Goal: Navigation & Orientation: Understand site structure

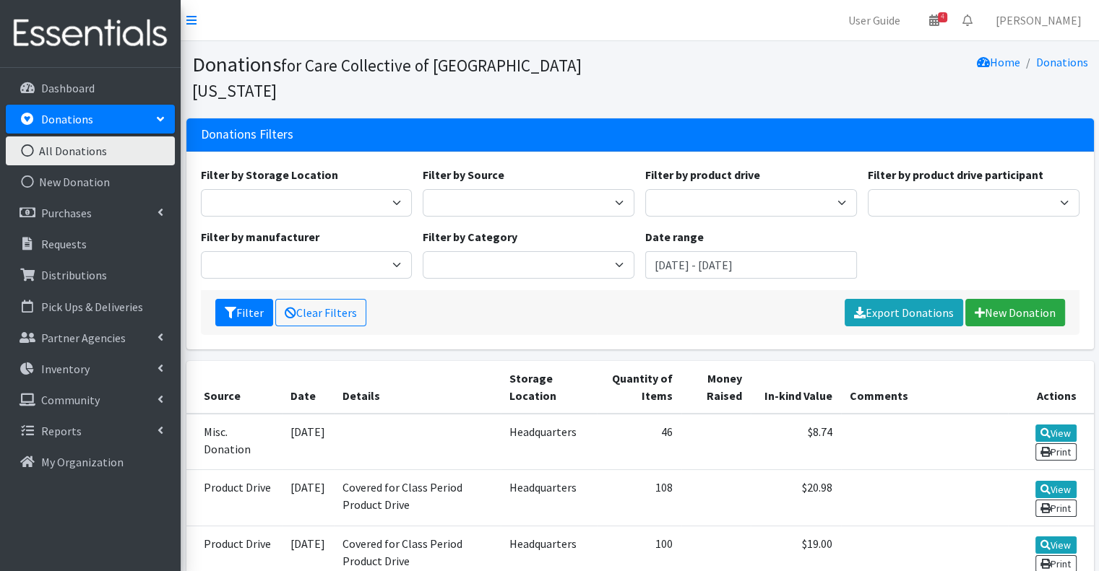
click at [768, 64] on div "Home Donations" at bounding box center [867, 77] width 454 height 50
click at [805, 35] on nav "User Guide 4 4 Pick-ups remaining this week View Calendar 0 Requests 0 Partner …" at bounding box center [640, 20] width 918 height 41
click at [529, 17] on nav "User Guide 4 4 Pick-ups remaining this week View Calendar 0 Requests 0 Partner …" at bounding box center [640, 20] width 918 height 41
click at [664, 29] on nav "User Guide 1 1 Pick-ups remaining this week View Calendar 0 Requests 0 Partner …" at bounding box center [640, 20] width 918 height 41
click at [653, 15] on nav "User Guide 1 1 Pick-ups remaining this week View Calendar 0 Requests 0 Partner …" at bounding box center [640, 20] width 918 height 41
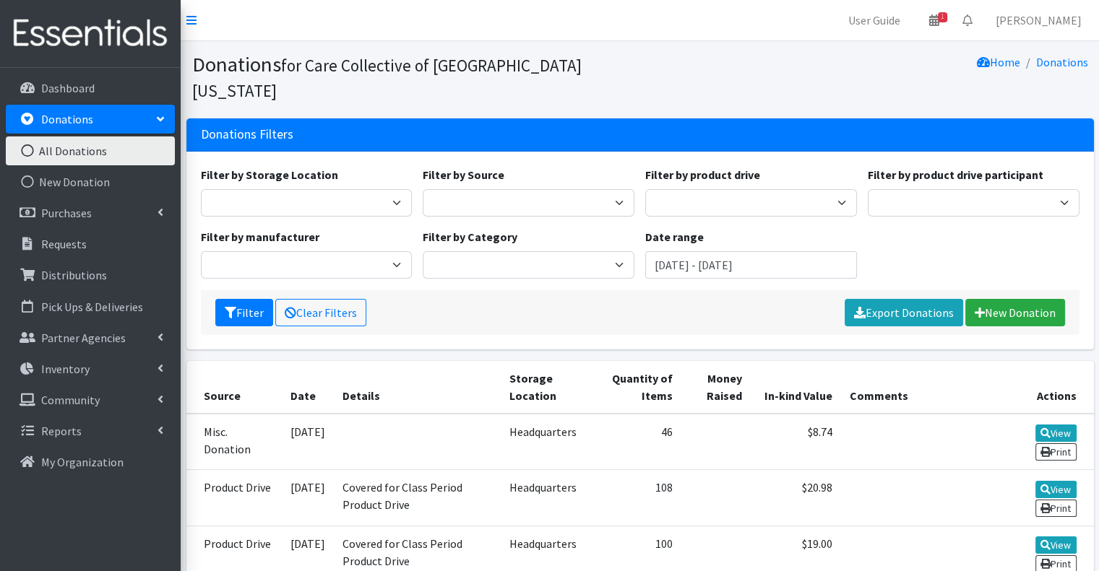
click at [625, 33] on nav "User Guide 1 1 Pick-ups remaining this week View Calendar 0 Requests 0 Partner …" at bounding box center [640, 20] width 918 height 41
click at [821, 63] on div "Home Donations" at bounding box center [867, 77] width 454 height 50
click at [90, 286] on link "Distributions" at bounding box center [90, 275] width 169 height 29
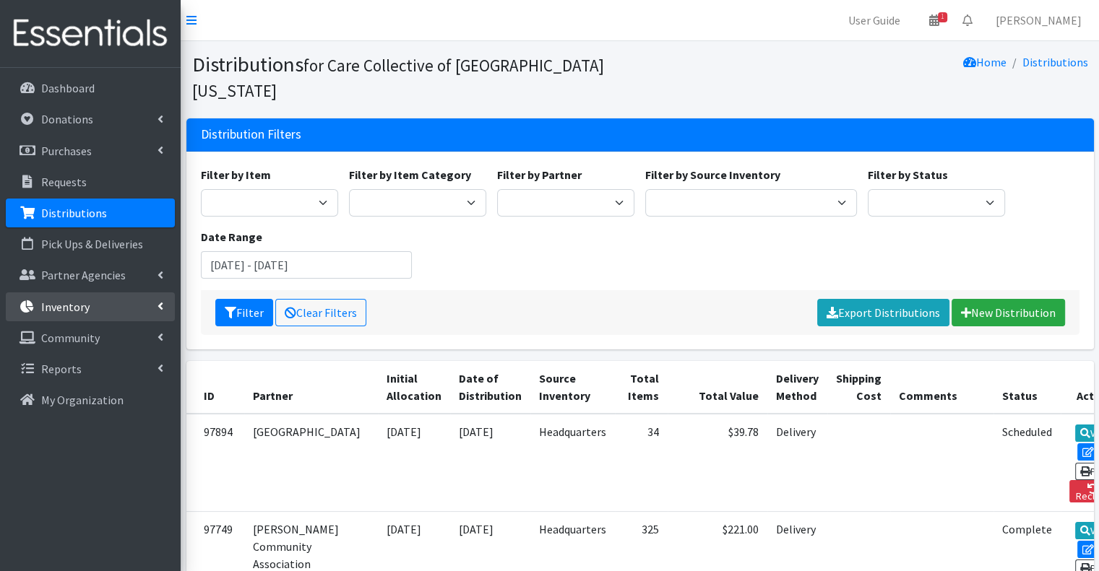
click at [67, 310] on p "Inventory" at bounding box center [65, 307] width 48 height 14
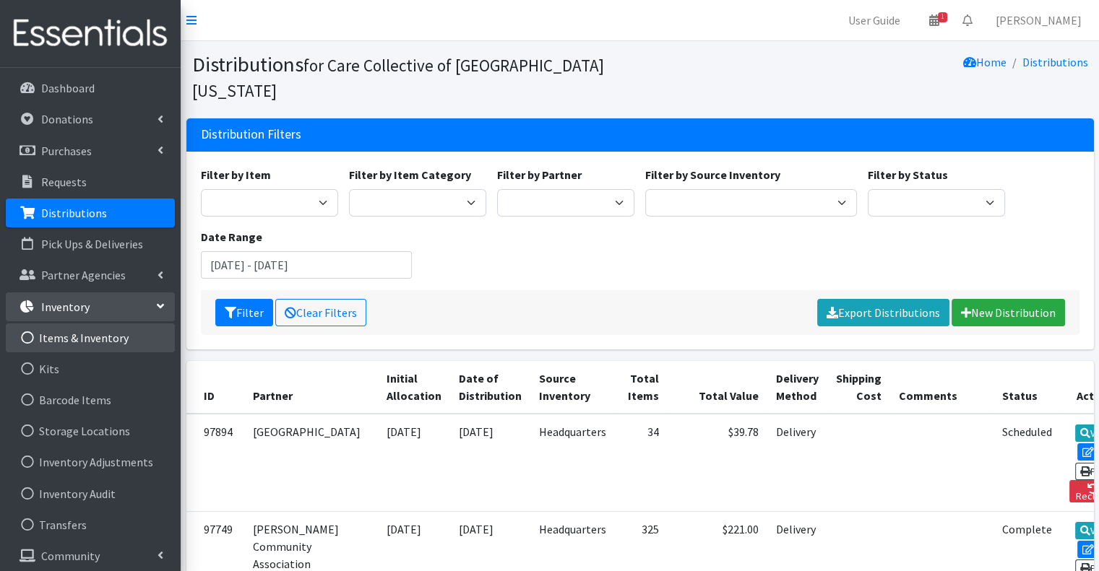
click at [125, 328] on link "Items & Inventory" at bounding box center [90, 338] width 169 height 29
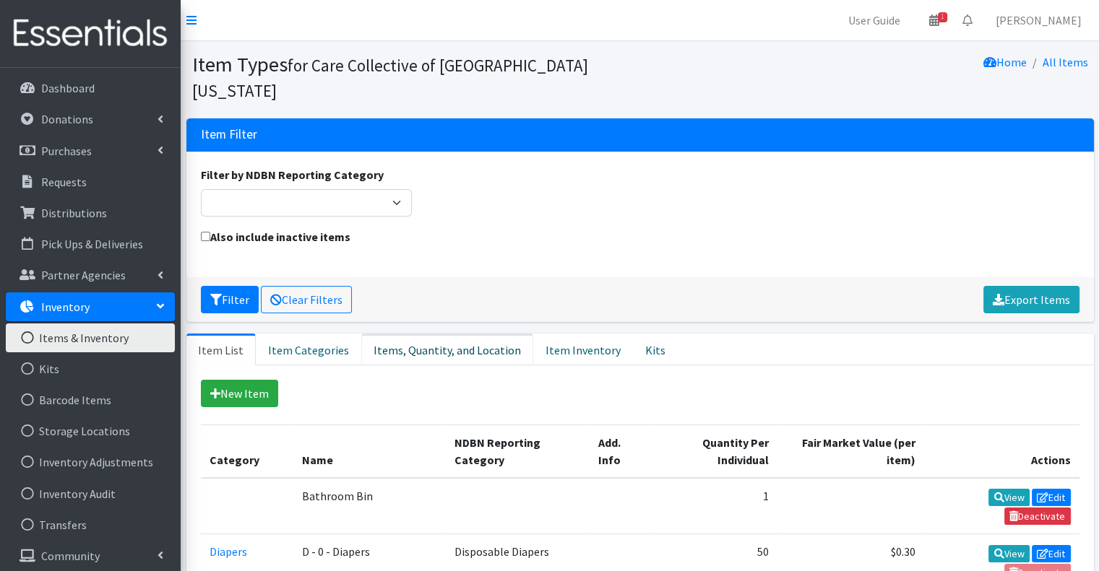
click at [462, 334] on link "Items, Quantity, and Location" at bounding box center [447, 350] width 172 height 32
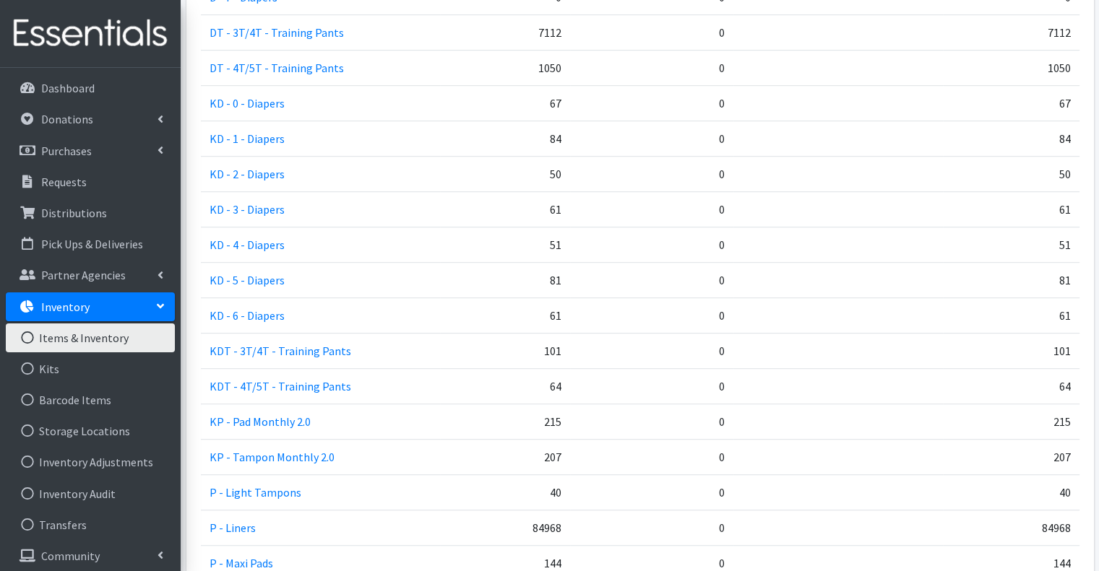
scroll to position [779, 0]
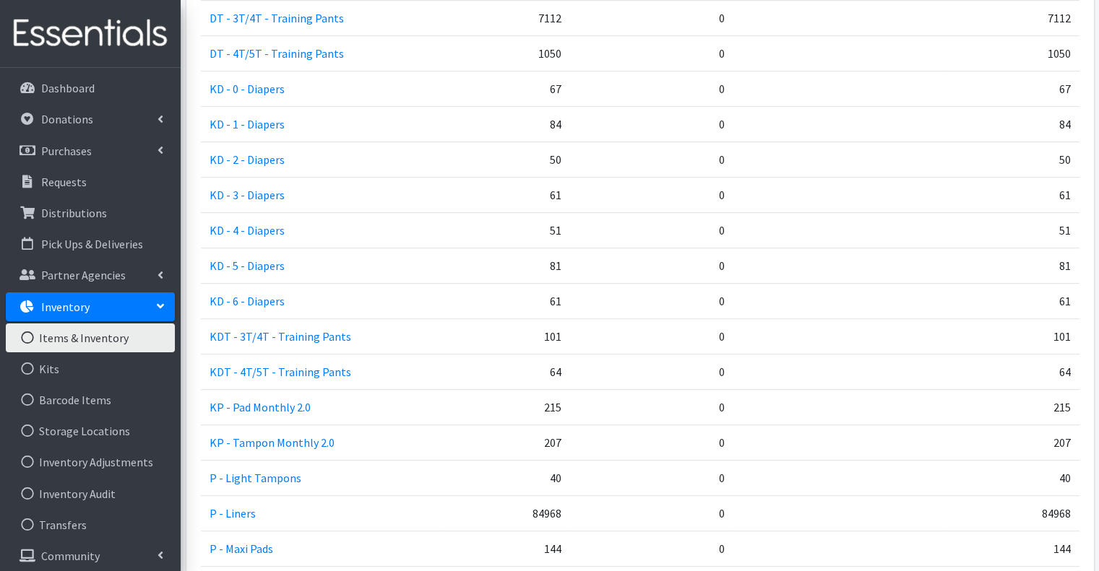
click at [968, 178] on td "61" at bounding box center [1011, 195] width 137 height 35
click at [102, 126] on link "Donations" at bounding box center [90, 119] width 169 height 29
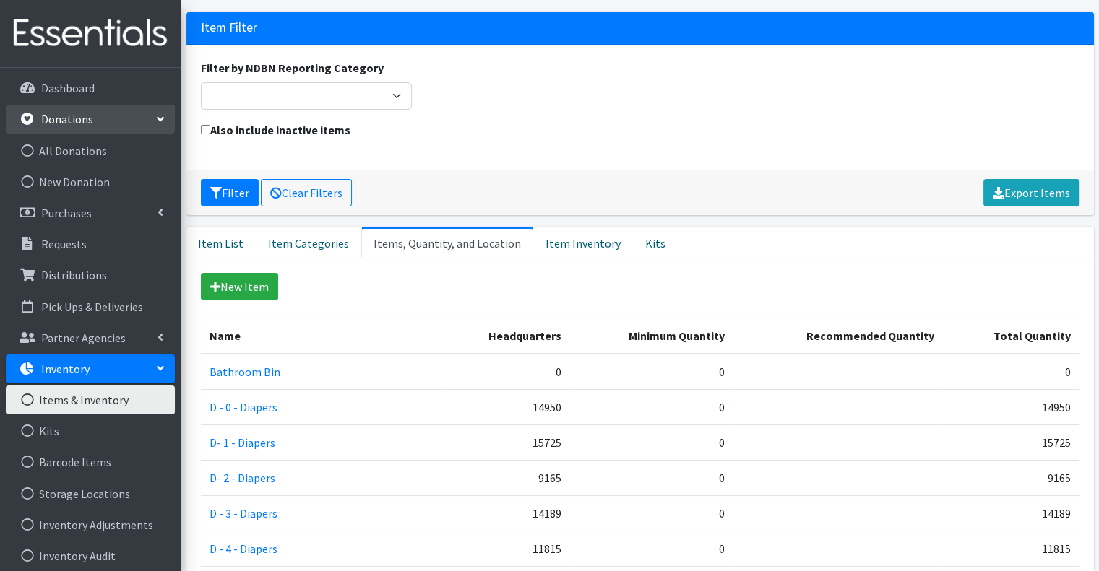
scroll to position [0, 0]
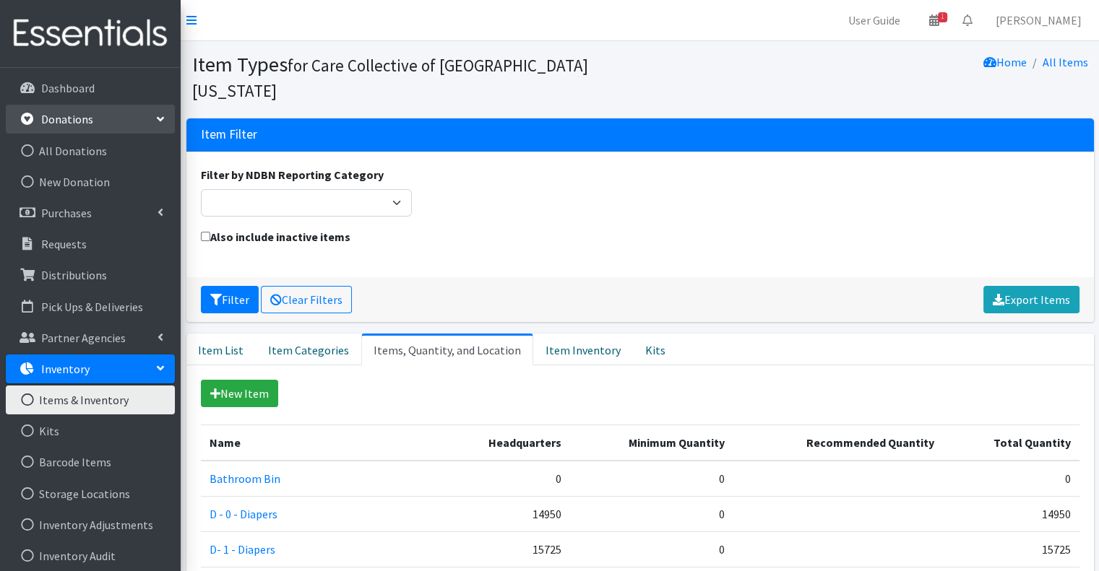
click at [82, 115] on p "Donations" at bounding box center [67, 119] width 52 height 14
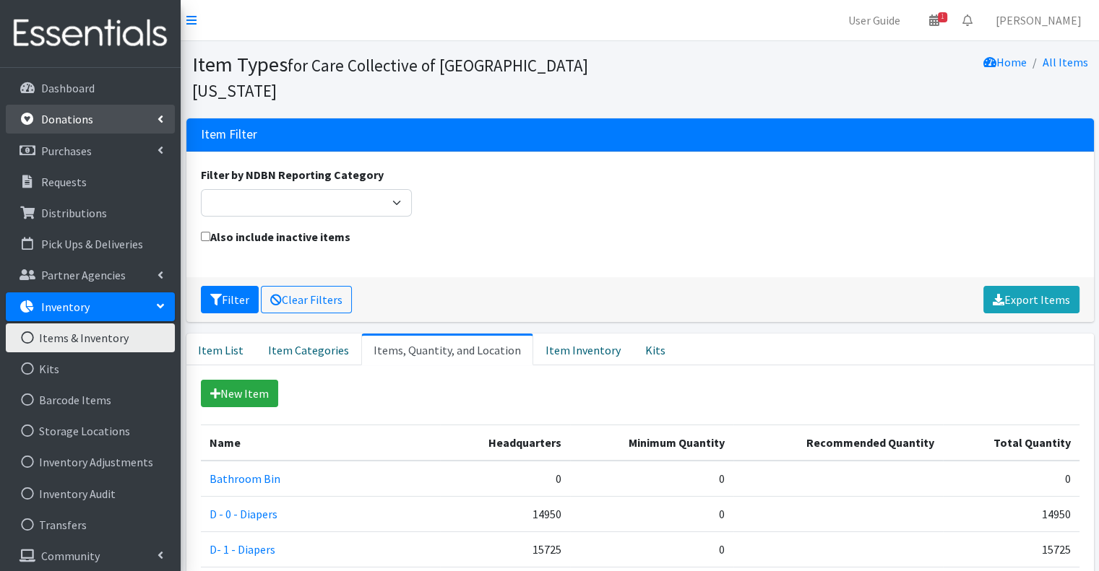
click at [82, 121] on p "Donations" at bounding box center [67, 119] width 52 height 14
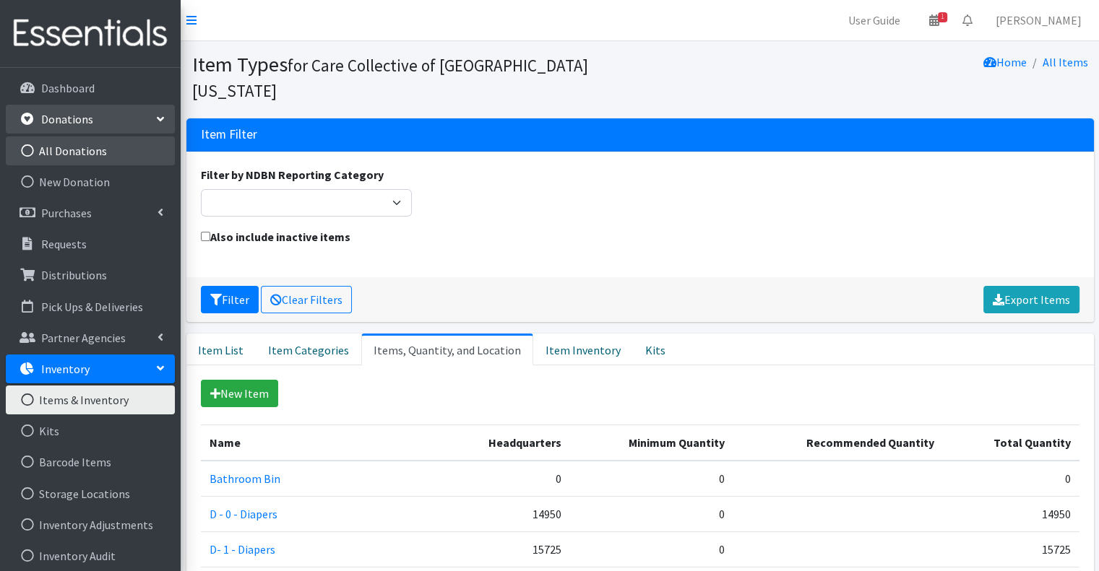
click at [81, 152] on link "All Donations" at bounding box center [90, 151] width 169 height 29
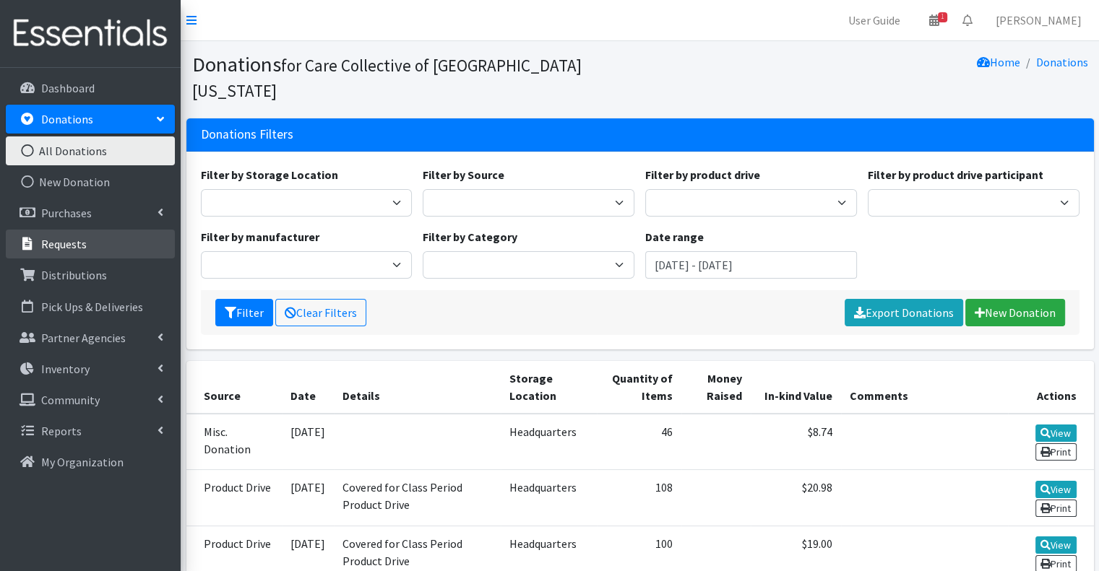
click at [92, 236] on link "Requests" at bounding box center [90, 244] width 169 height 29
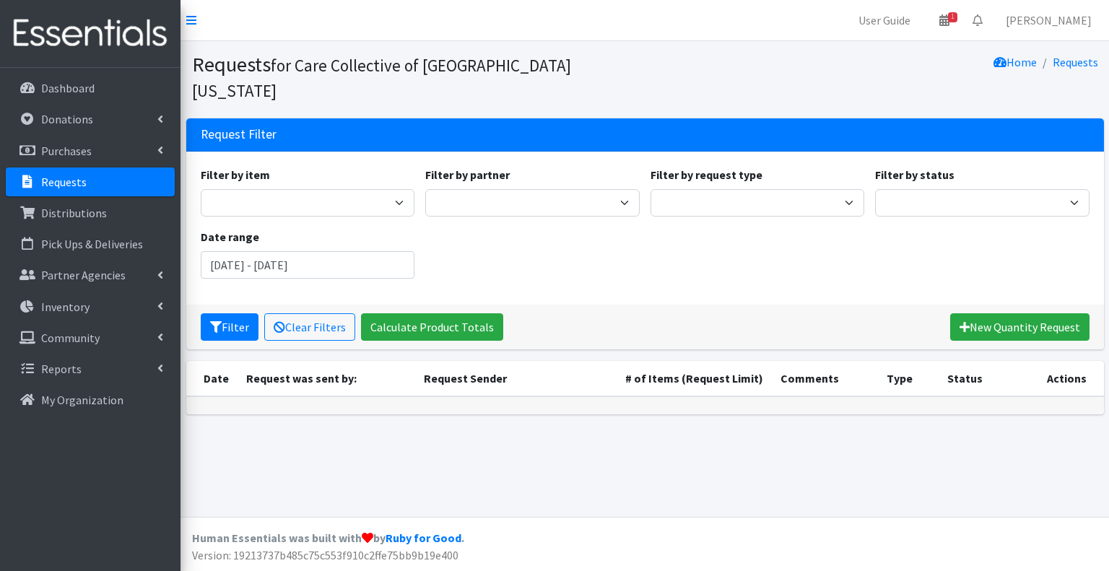
click at [719, 216] on div "Filter by item 0 - Diapers 2.0 Bathroom Bin D - 0 - Diapers D- 1 - Diapers D- 2…" at bounding box center [645, 228] width 900 height 124
click at [108, 237] on p "Pick Ups & Deliveries" at bounding box center [92, 244] width 102 height 14
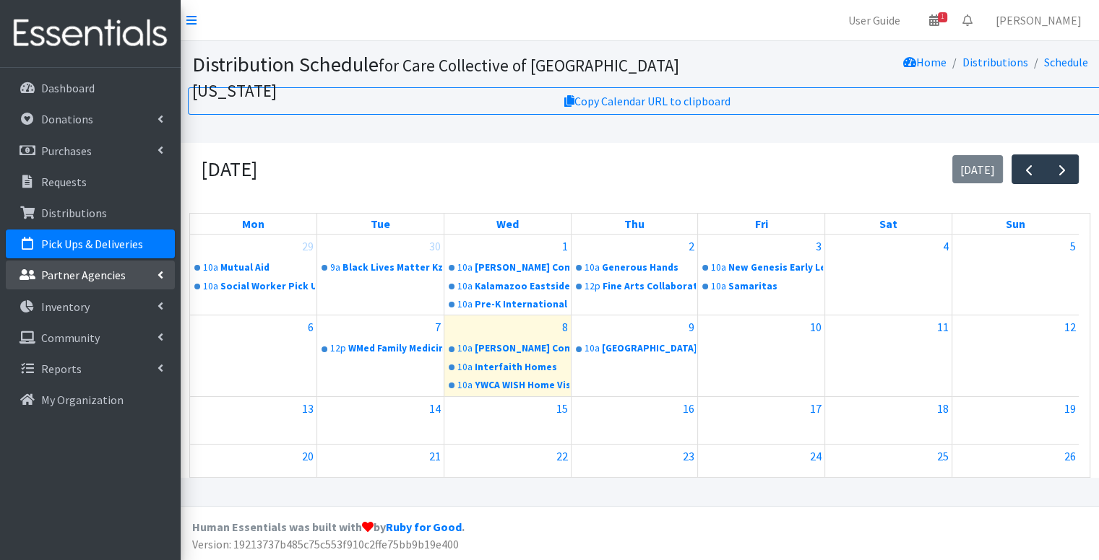
click at [119, 277] on p "Partner Agencies" at bounding box center [83, 275] width 85 height 14
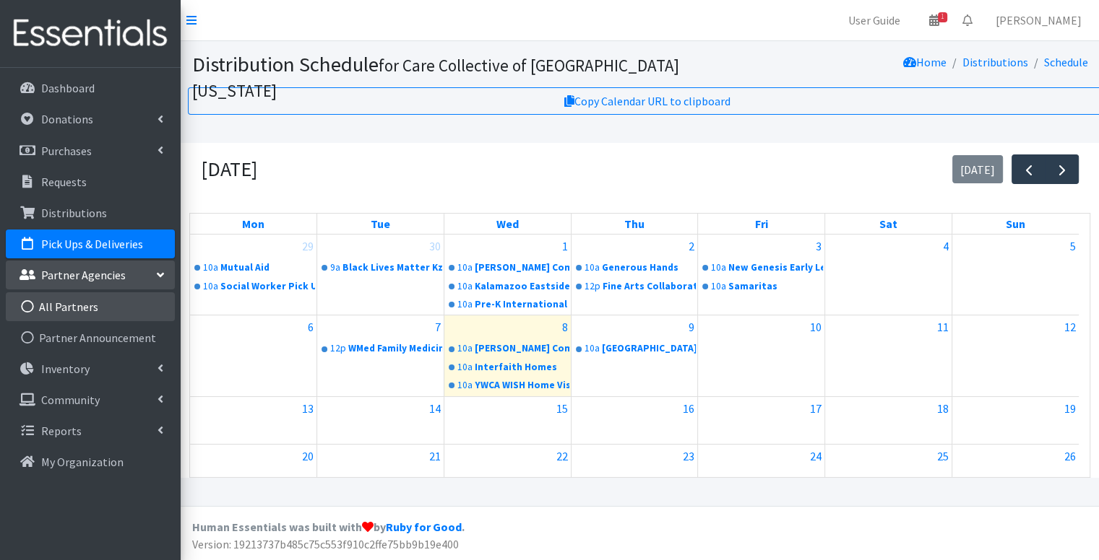
click at [105, 301] on link "All Partners" at bounding box center [90, 307] width 169 height 29
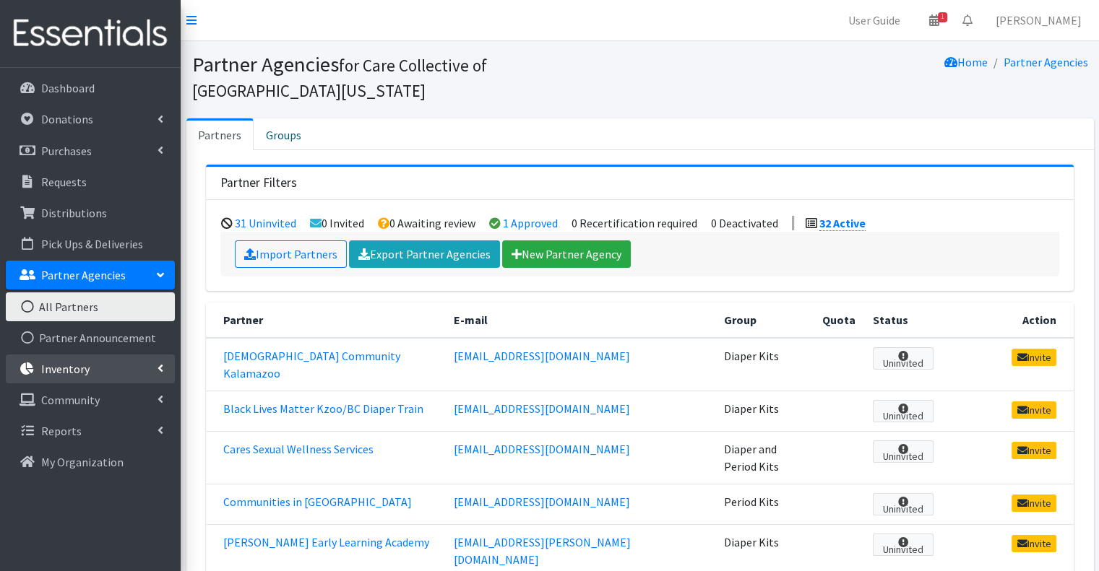
click at [98, 377] on link "Inventory" at bounding box center [90, 369] width 169 height 29
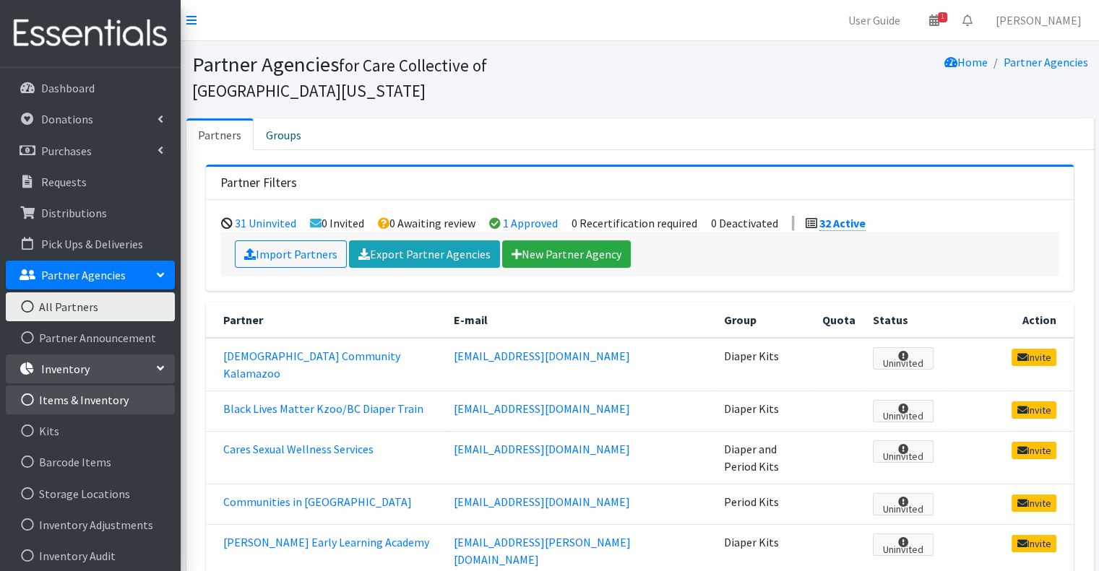
click at [98, 400] on link "Items & Inventory" at bounding box center [90, 400] width 169 height 29
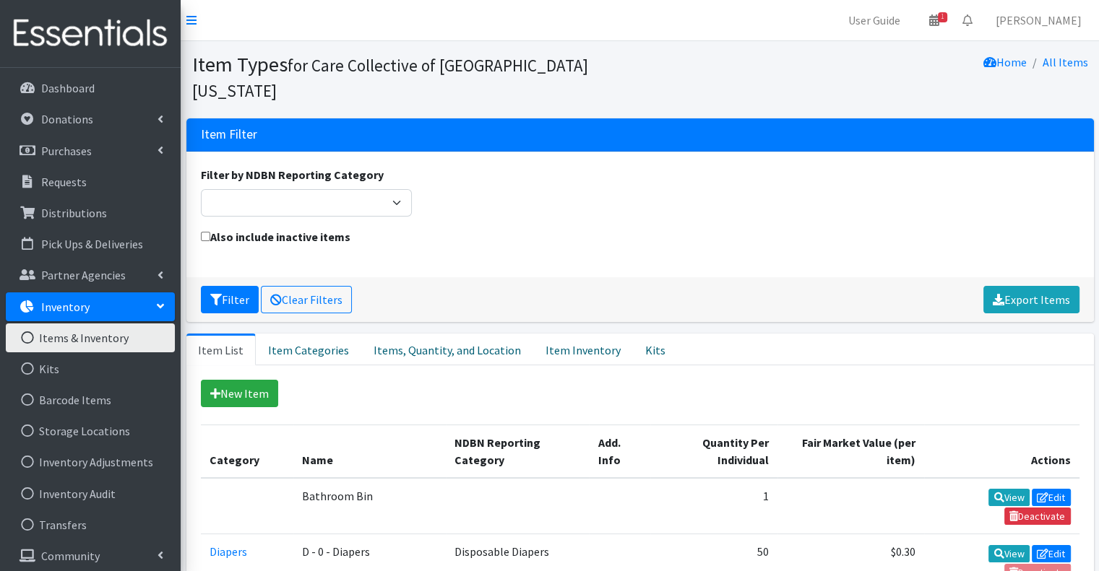
scroll to position [37, 0]
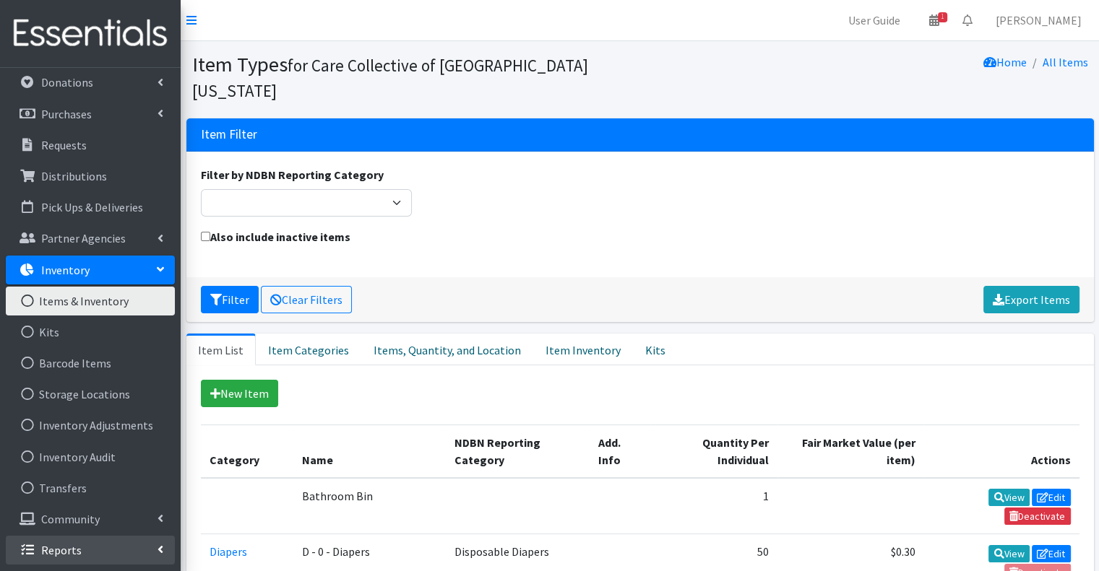
click at [112, 545] on link "Reports" at bounding box center [90, 550] width 169 height 29
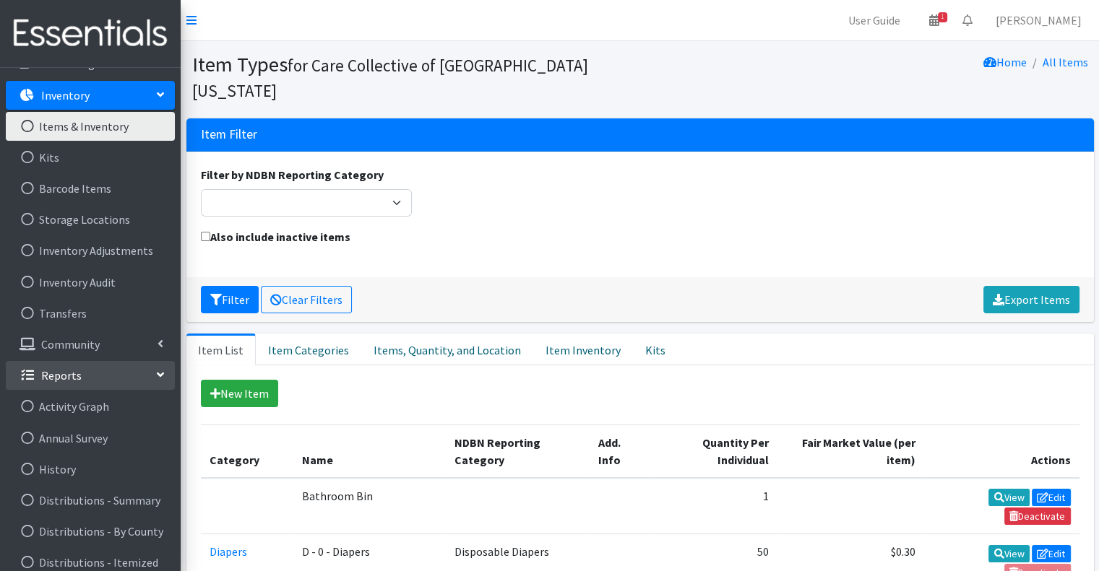
scroll to position [212, 0]
click at [114, 479] on link "History" at bounding box center [90, 468] width 169 height 29
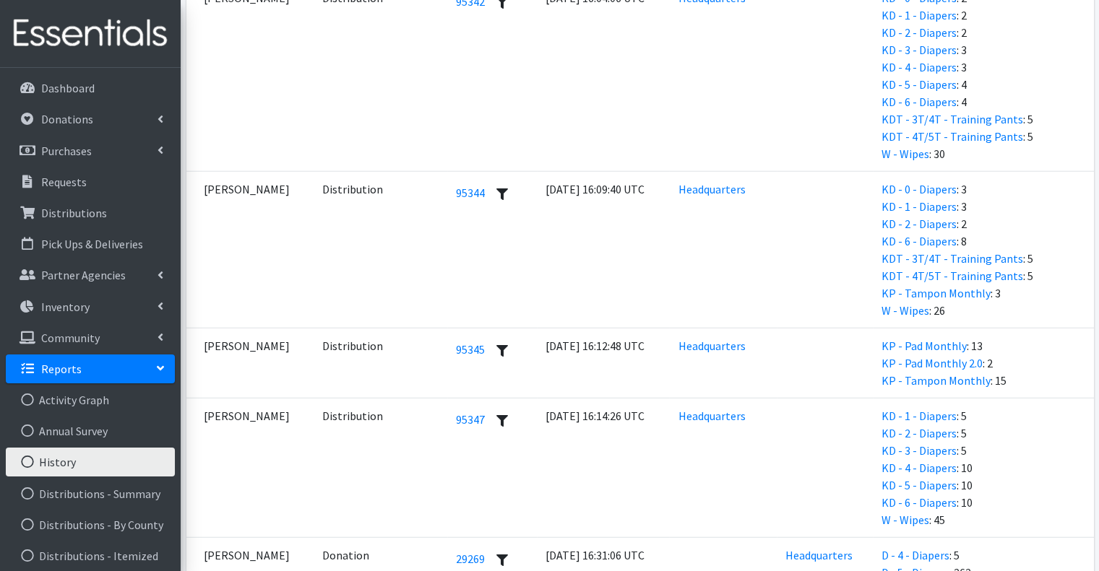
scroll to position [4417, 0]
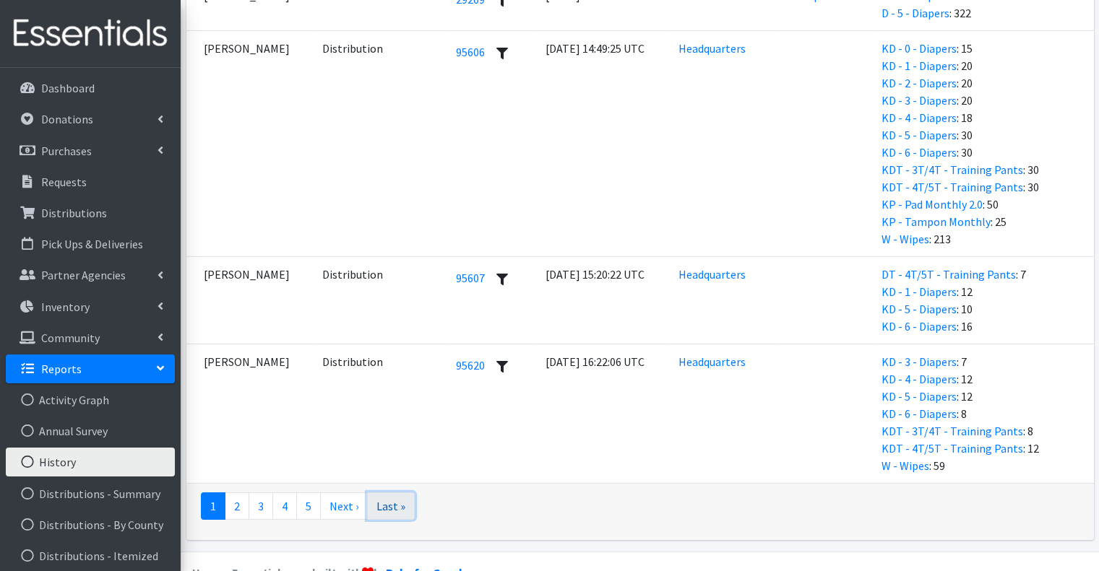
click at [390, 493] on link "Last »" at bounding box center [391, 506] width 48 height 27
